Goal: Task Accomplishment & Management: Use online tool/utility

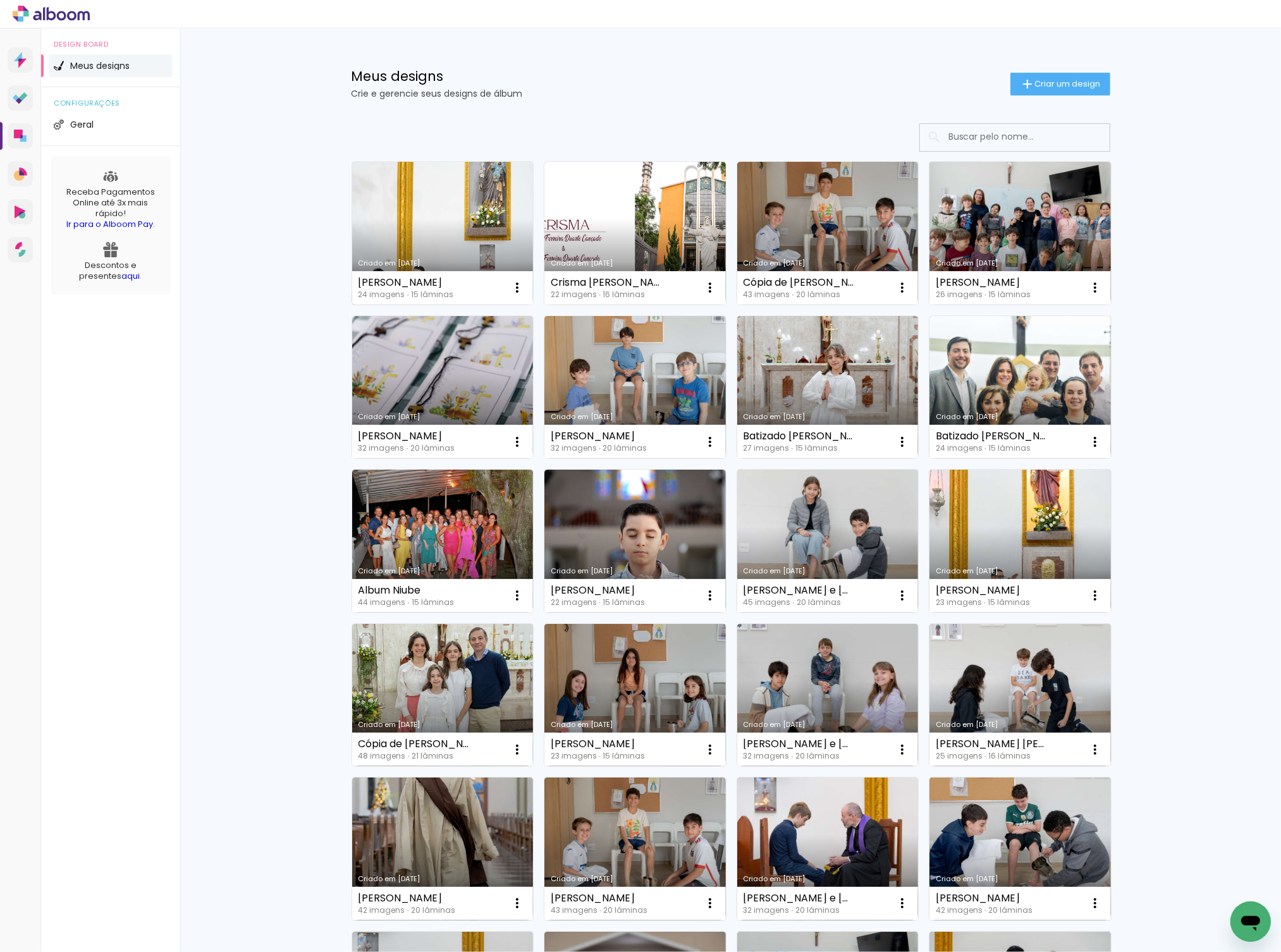
click at [423, 236] on link "Criado em 15/09/25" at bounding box center [443, 233] width 181 height 142
